Goal: Task Accomplishment & Management: Complete application form

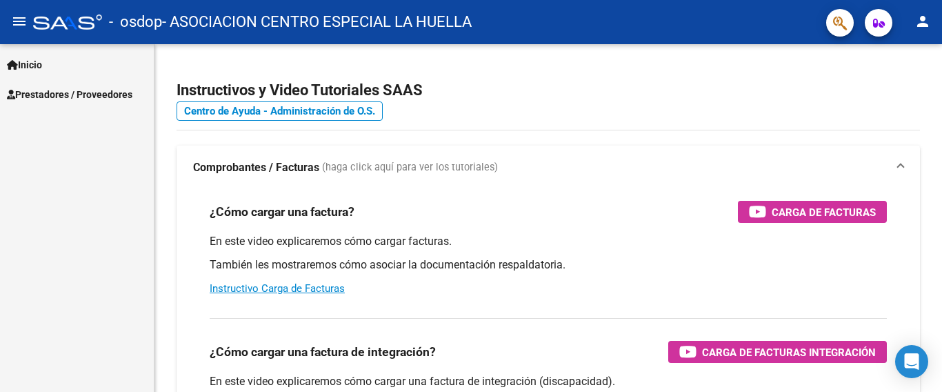
click at [101, 94] on span "Prestadores / Proveedores" at bounding box center [70, 94] width 126 height 15
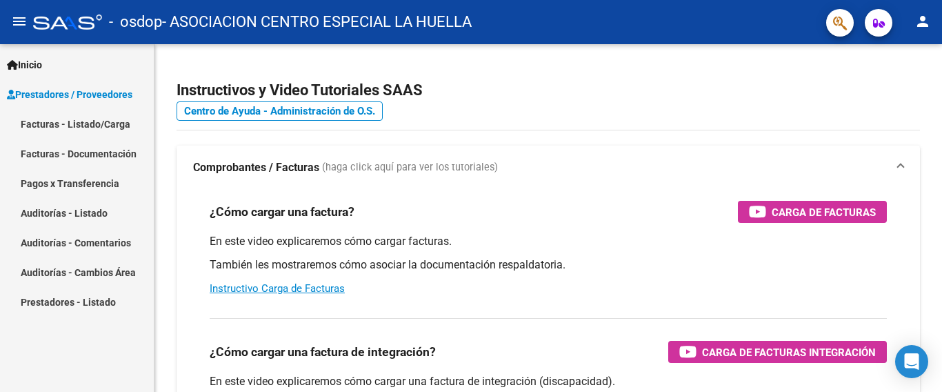
click at [109, 123] on link "Facturas - Listado/Carga" at bounding box center [77, 124] width 154 height 30
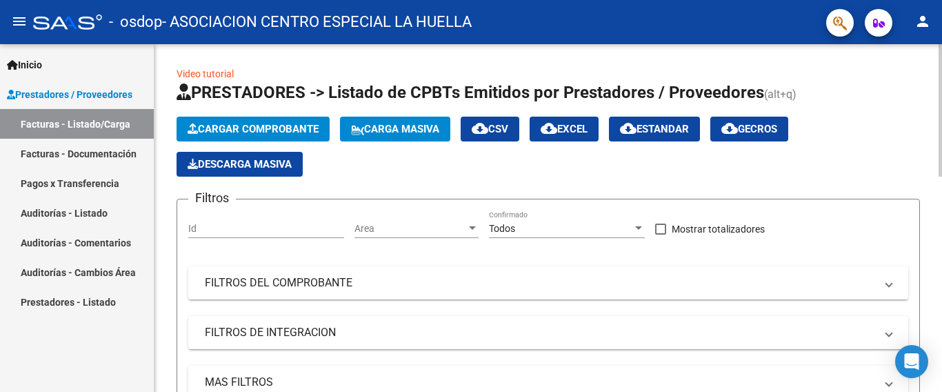
click at [227, 126] on span "Cargar Comprobante" at bounding box center [253, 129] width 131 height 12
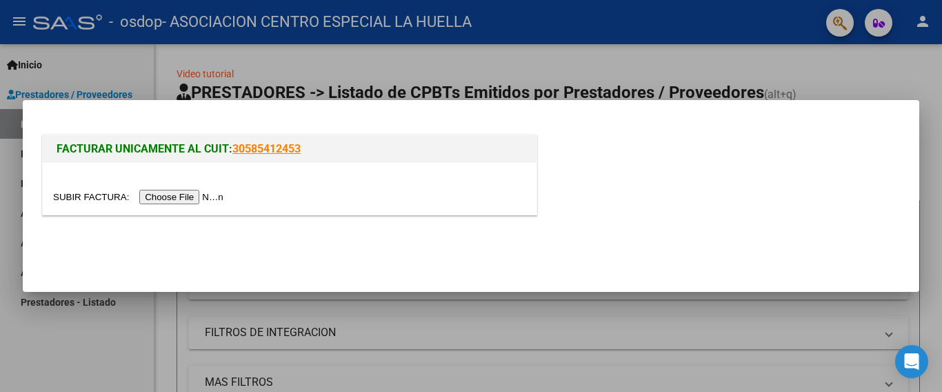
click at [196, 199] on input "file" at bounding box center [140, 197] width 174 height 14
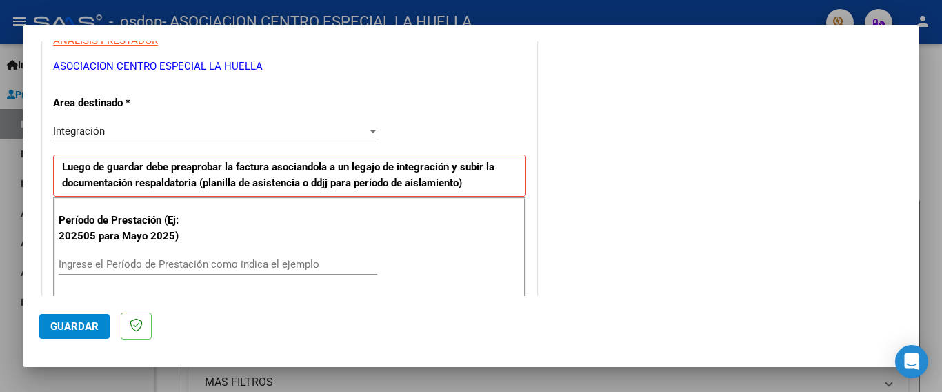
scroll to position [258, 0]
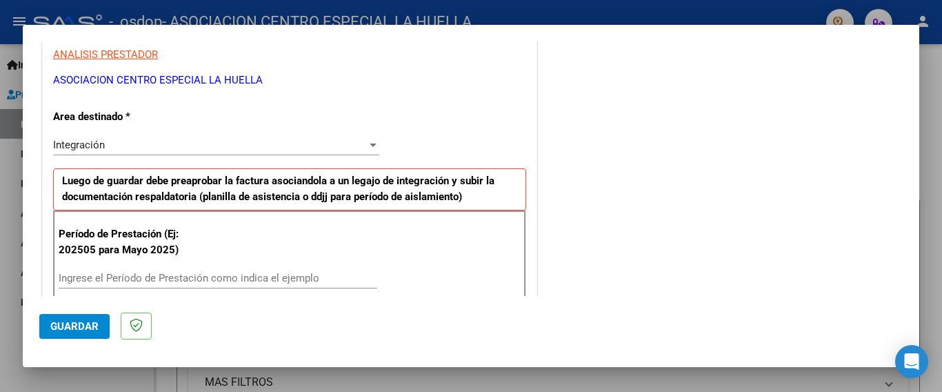
click at [128, 282] on input "Ingrese el Período de Prestación como indica el ejemplo" at bounding box center [218, 278] width 319 height 12
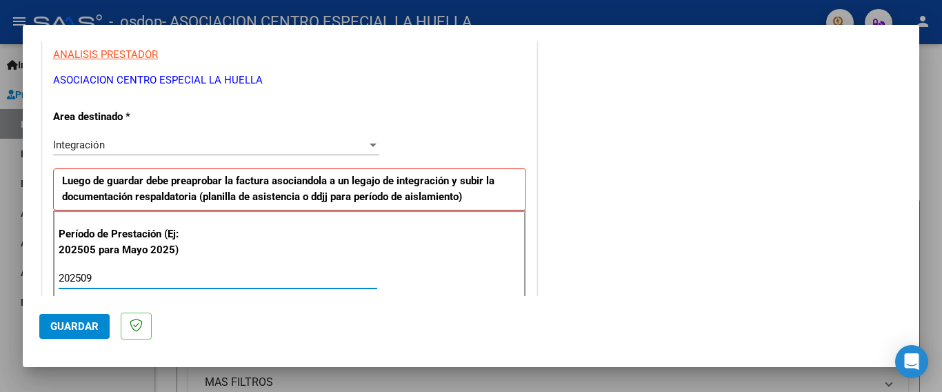
type input "202509"
click at [89, 333] on button "Guardar" at bounding box center [74, 326] width 70 height 25
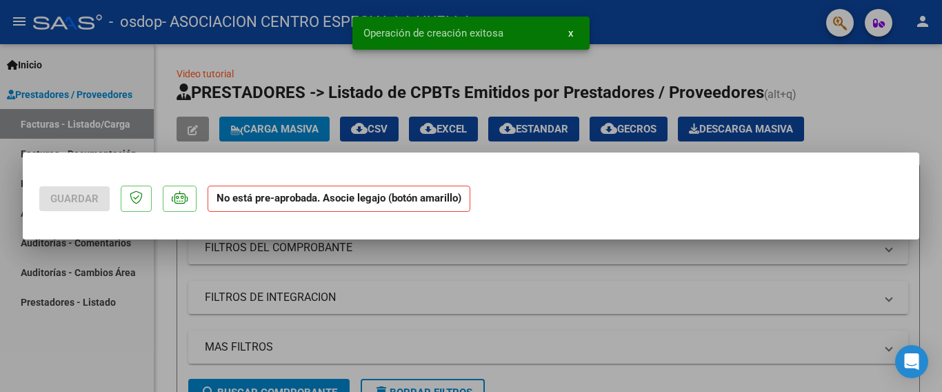
scroll to position [0, 0]
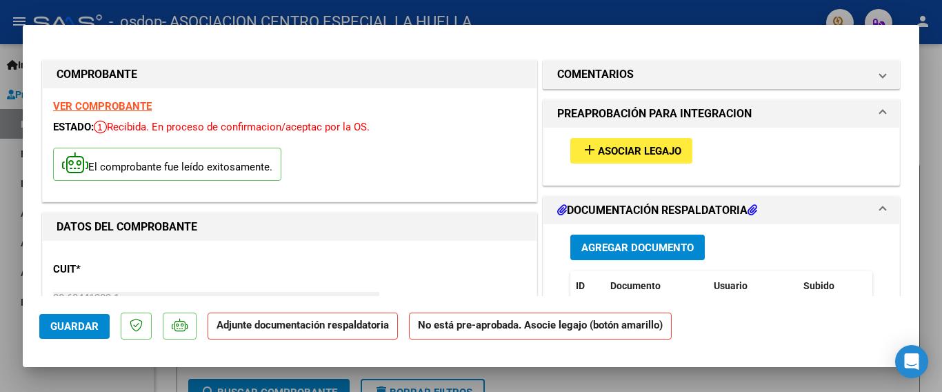
click at [645, 152] on span "Asociar Legajo" at bounding box center [639, 151] width 83 height 12
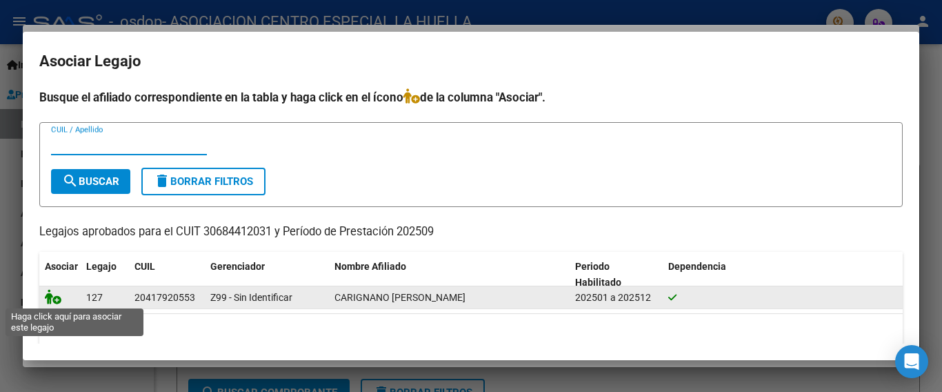
click at [55, 294] on icon at bounding box center [53, 296] width 17 height 15
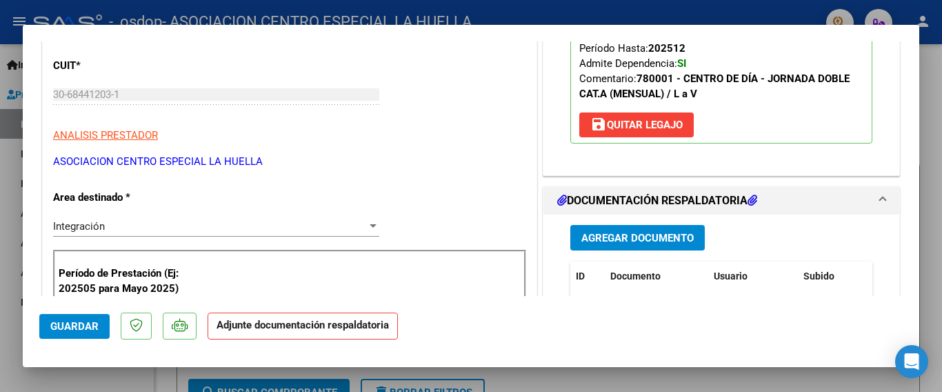
scroll to position [207, 0]
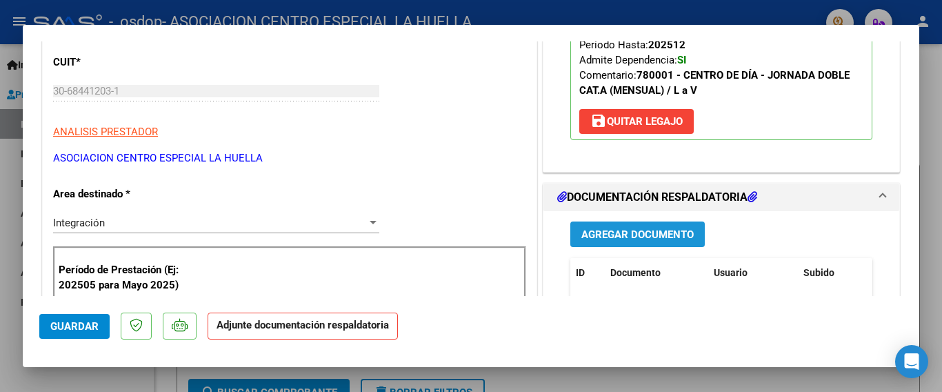
click at [648, 235] on span "Agregar Documento" at bounding box center [637, 234] width 112 height 12
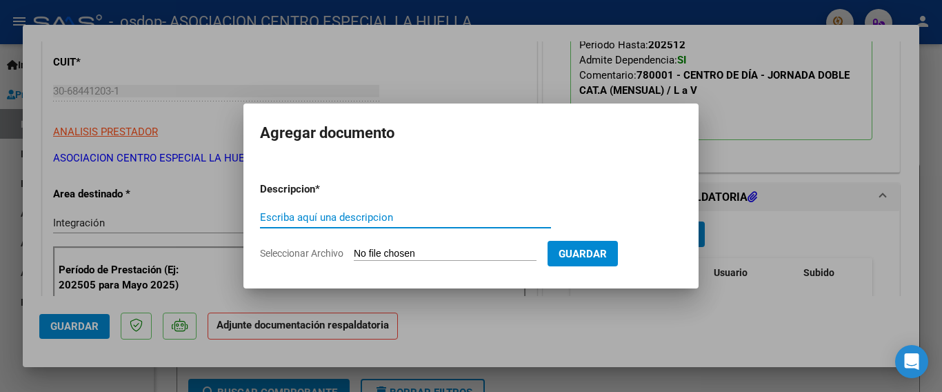
click at [383, 218] on input "Escriba aquí una descripcion" at bounding box center [405, 217] width 291 height 12
type input "ASISTENCIA [DATE]"
click at [448, 254] on input "Seleccionar Archivo" at bounding box center [445, 254] width 183 height 13
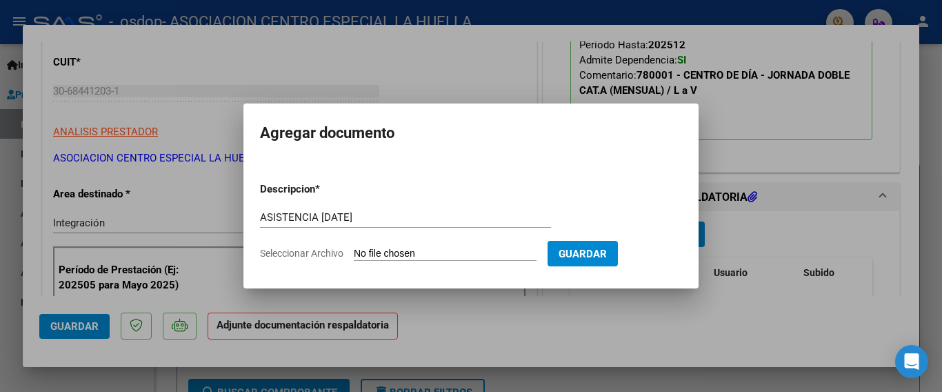
type input "C:\fakepath\ASISTENCIA [DATE].PDF"
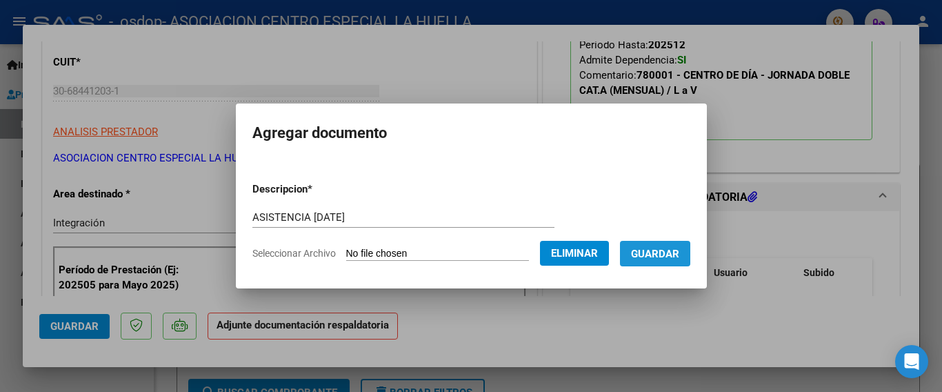
click at [658, 252] on span "Guardar" at bounding box center [655, 254] width 48 height 12
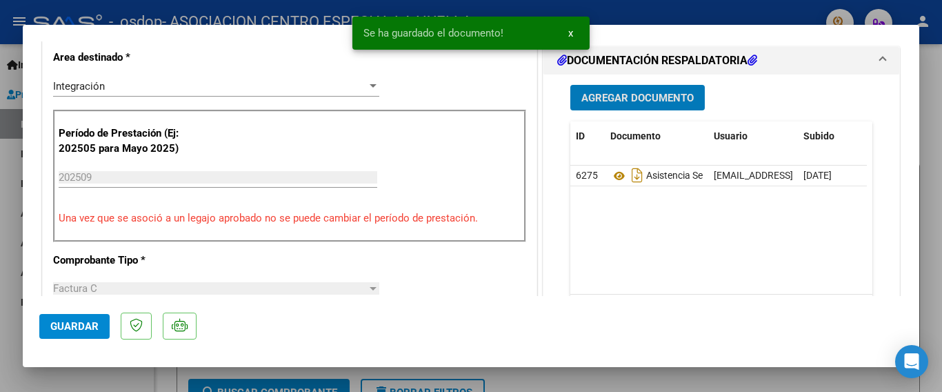
scroll to position [345, 0]
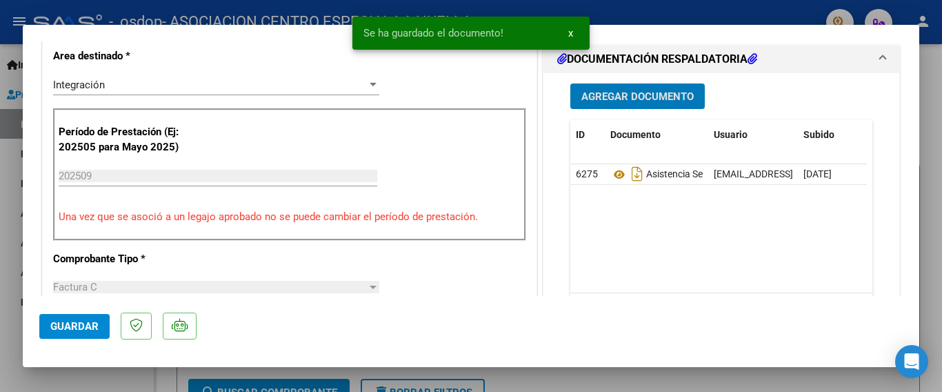
click at [645, 98] on span "Agregar Documento" at bounding box center [637, 96] width 112 height 12
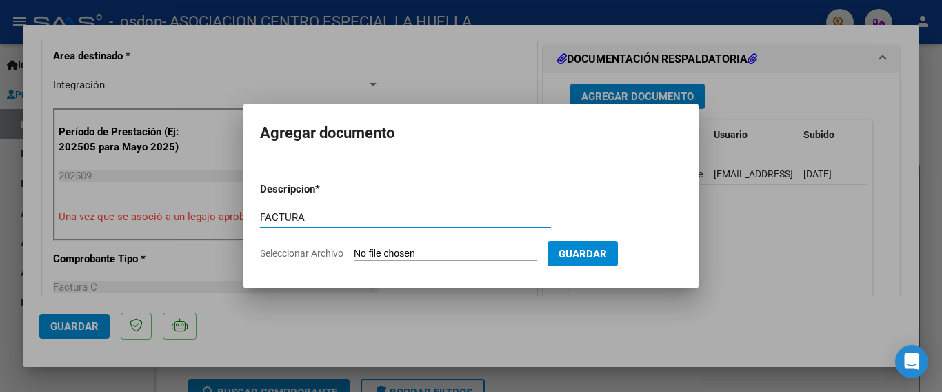
type input "FACTURA"
click at [392, 254] on input "Seleccionar Archivo" at bounding box center [445, 254] width 183 height 13
type input "C:\fakepath\30684412031_011_00002_00000832.pdf"
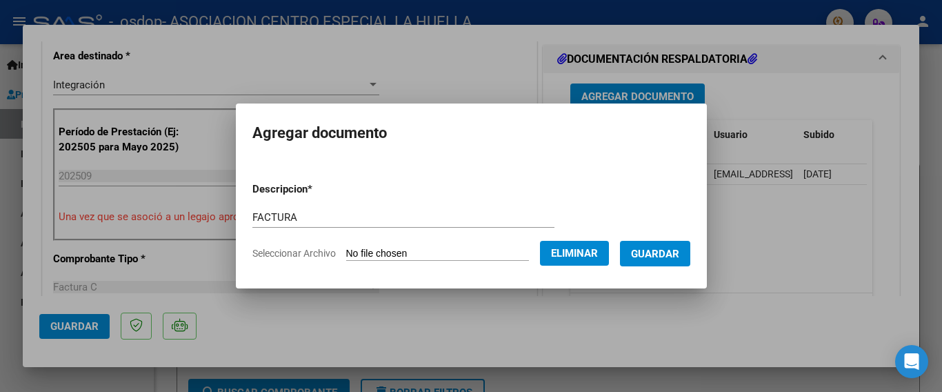
click at [663, 253] on span "Guardar" at bounding box center [655, 254] width 48 height 12
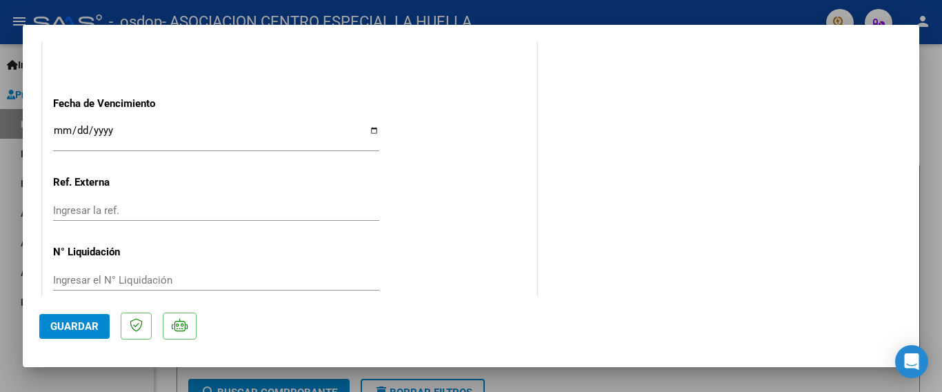
scroll to position [963, 0]
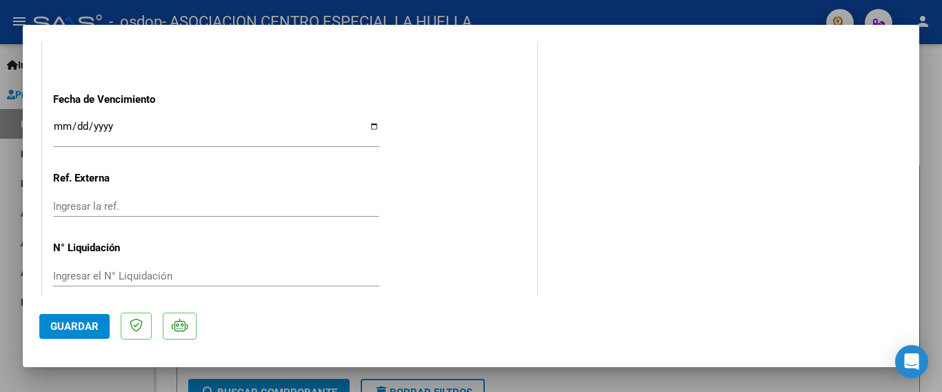
click at [80, 327] on span "Guardar" at bounding box center [74, 326] width 48 height 12
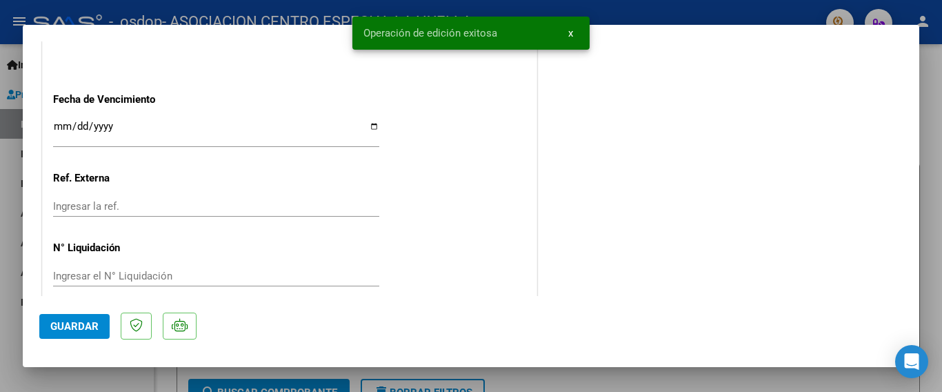
type input "$ 0,00"
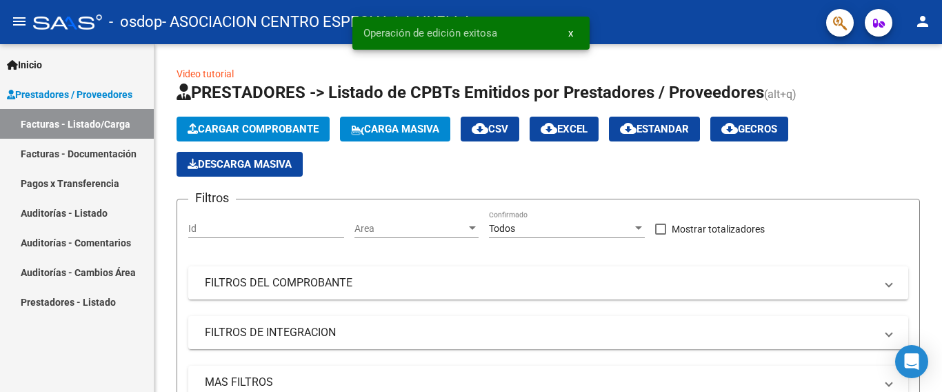
click at [91, 158] on link "Facturas - Documentación" at bounding box center [77, 154] width 154 height 30
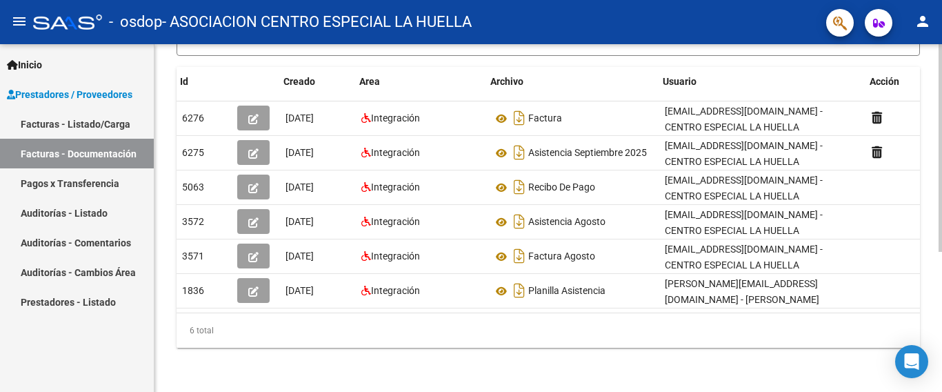
scroll to position [0, 15]
